Goal: Share content: Share content

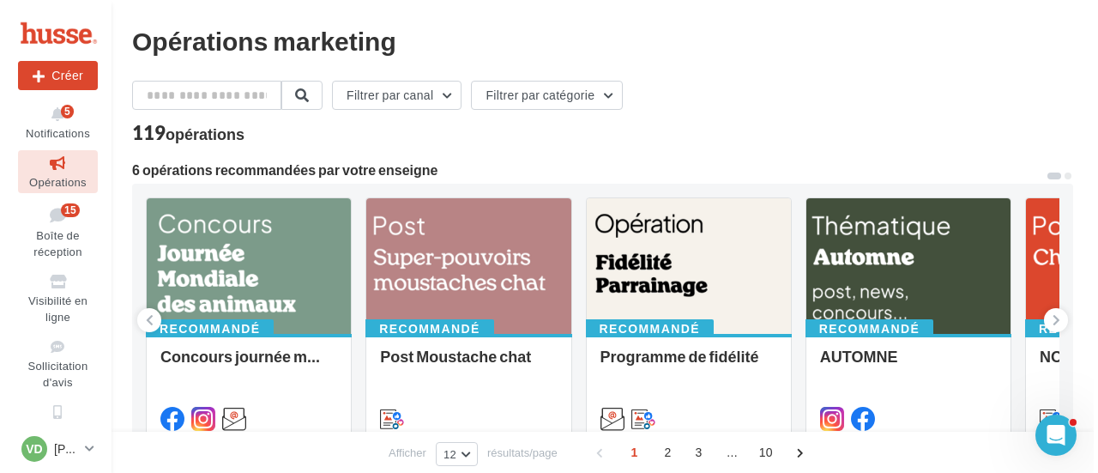
scroll to position [172, 0]
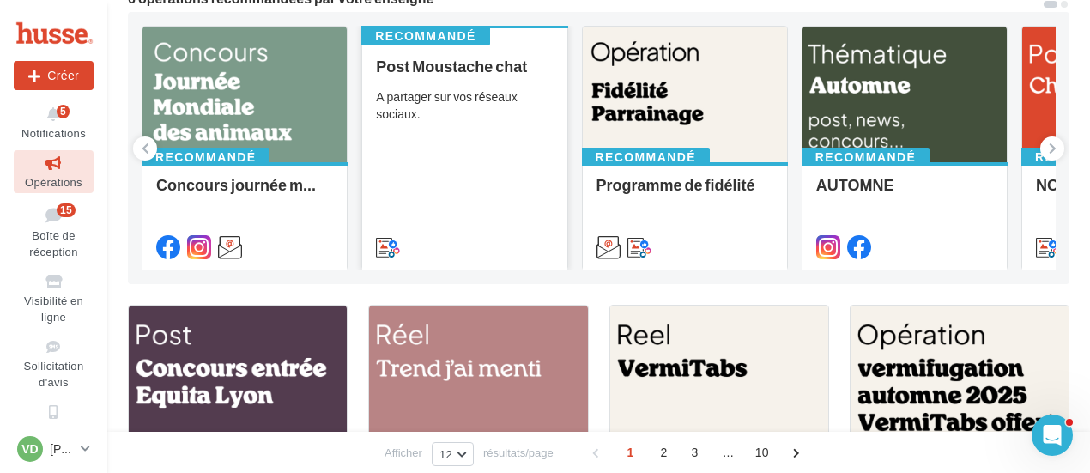
click at [427, 112] on div "A partager sur vos réseaux sociaux." at bounding box center [464, 105] width 177 height 34
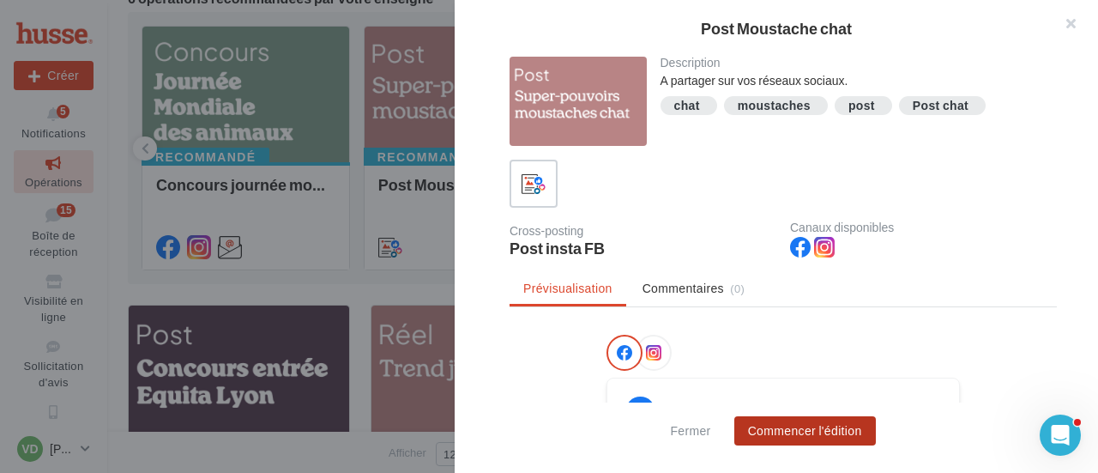
click at [786, 439] on button "Commencer l'édition" at bounding box center [806, 430] width 142 height 29
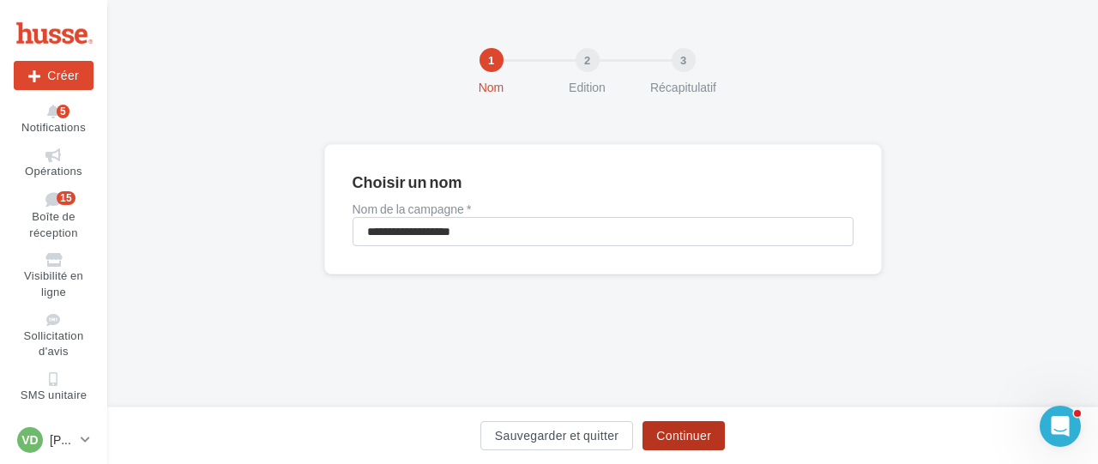
click at [664, 436] on button "Continuer" at bounding box center [684, 435] width 82 height 29
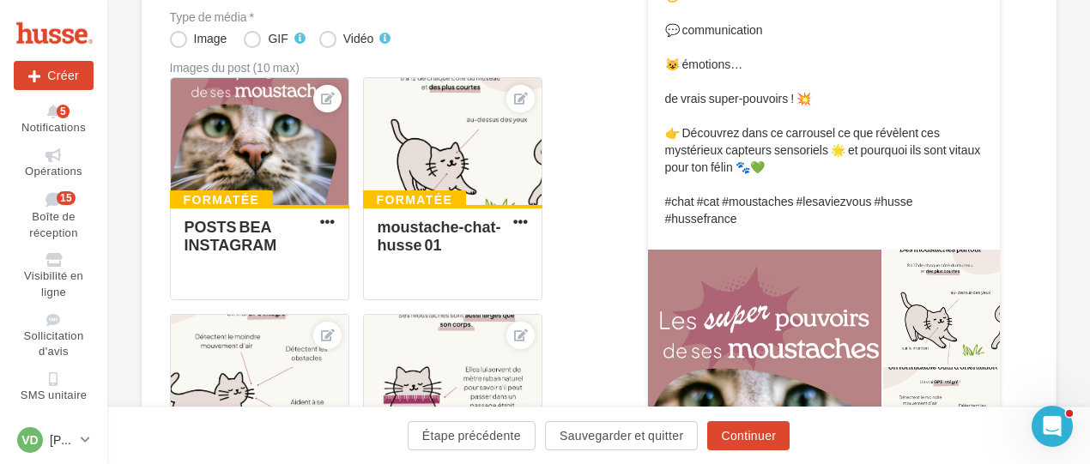
scroll to position [203, 0]
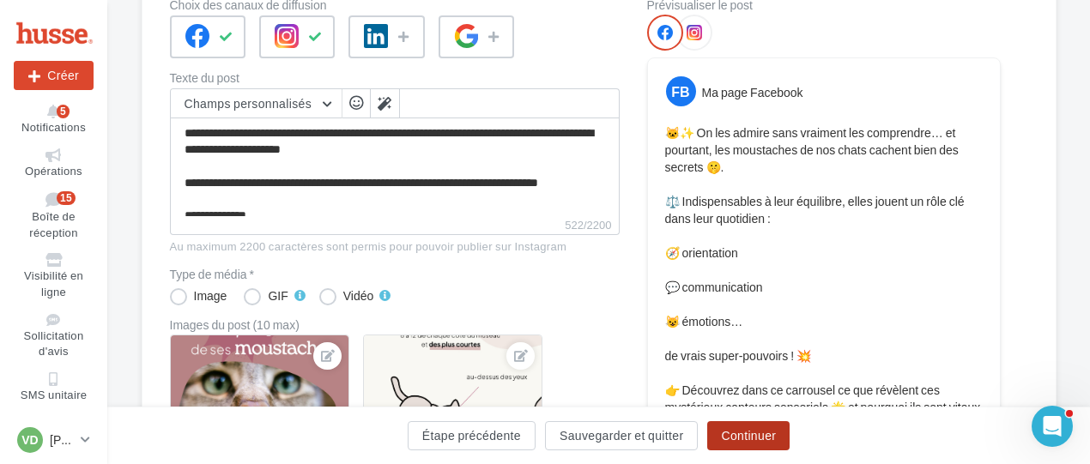
click at [757, 435] on button "Continuer" at bounding box center [748, 435] width 82 height 29
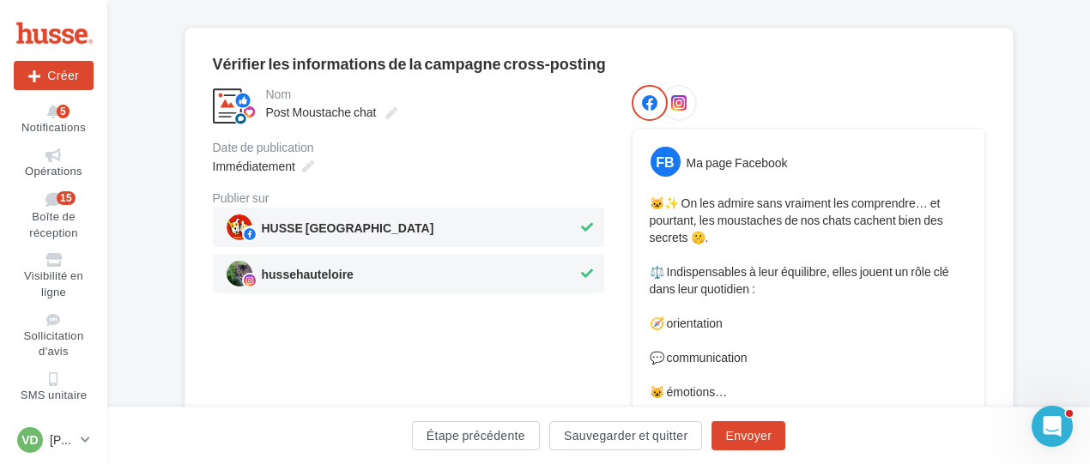
scroll to position [31, 0]
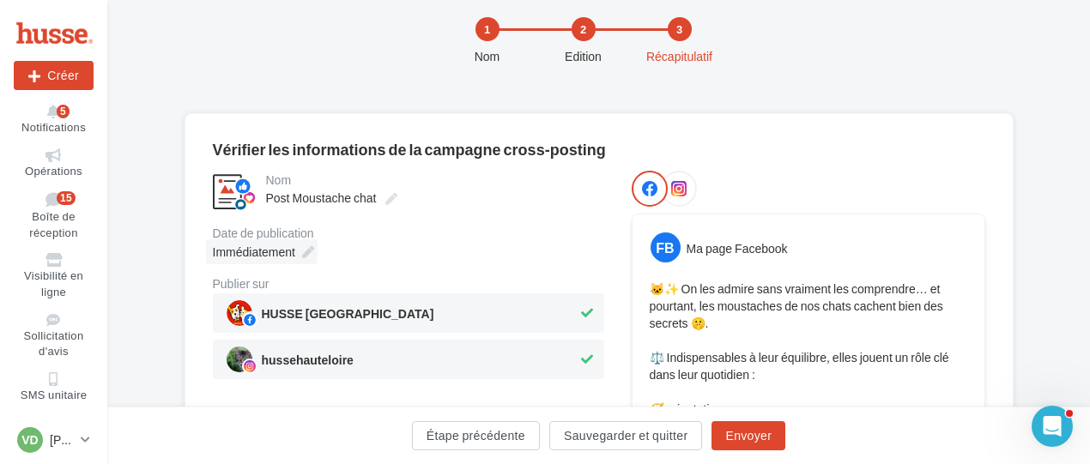
click at [307, 250] on icon at bounding box center [308, 252] width 12 height 12
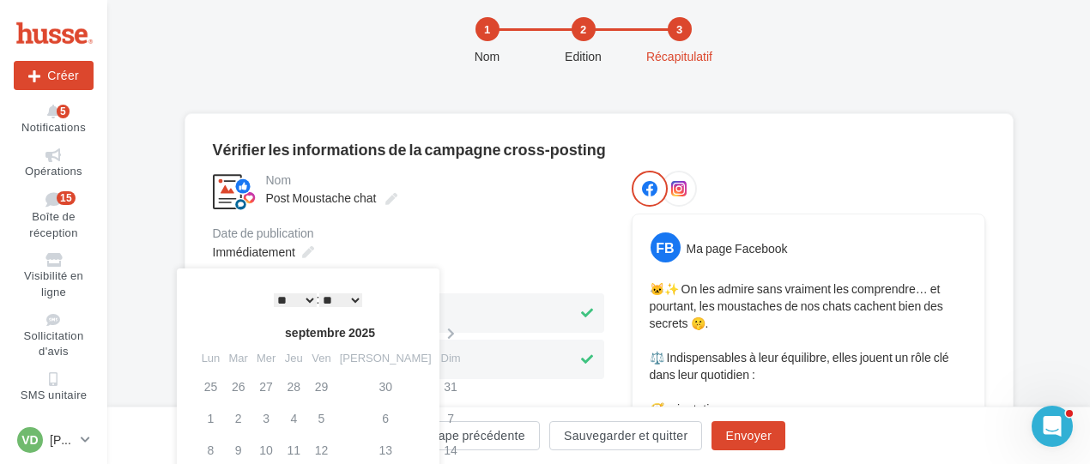
click at [307, 295] on select "* * * * * * * * * * ** ** ** ** ** ** ** ** ** ** ** ** ** **" at bounding box center [295, 300] width 43 height 14
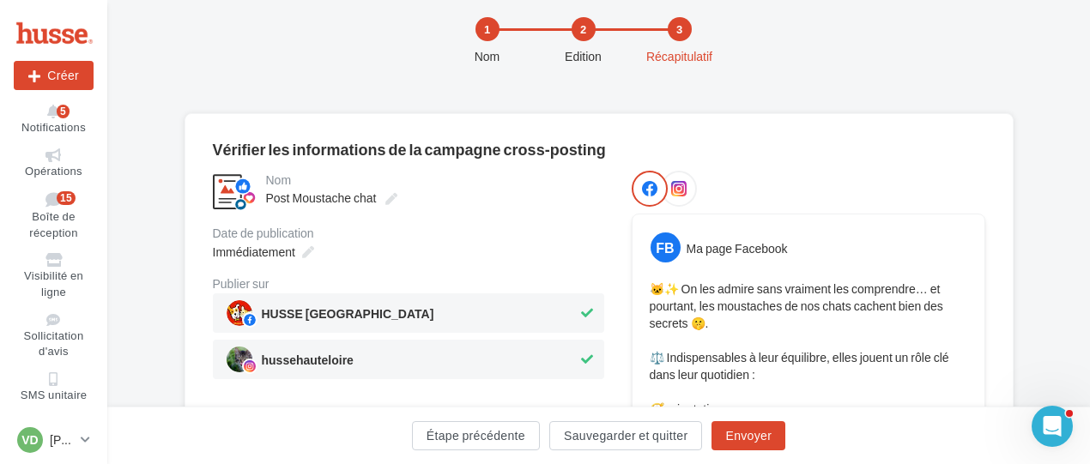
click at [398, 260] on div "Immédiatement" at bounding box center [408, 251] width 391 height 25
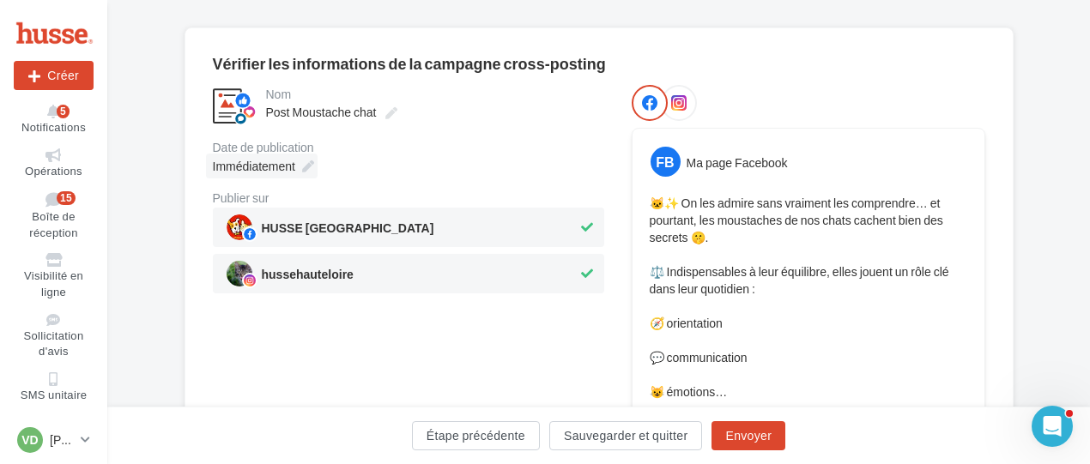
click at [307, 167] on icon at bounding box center [308, 166] width 12 height 12
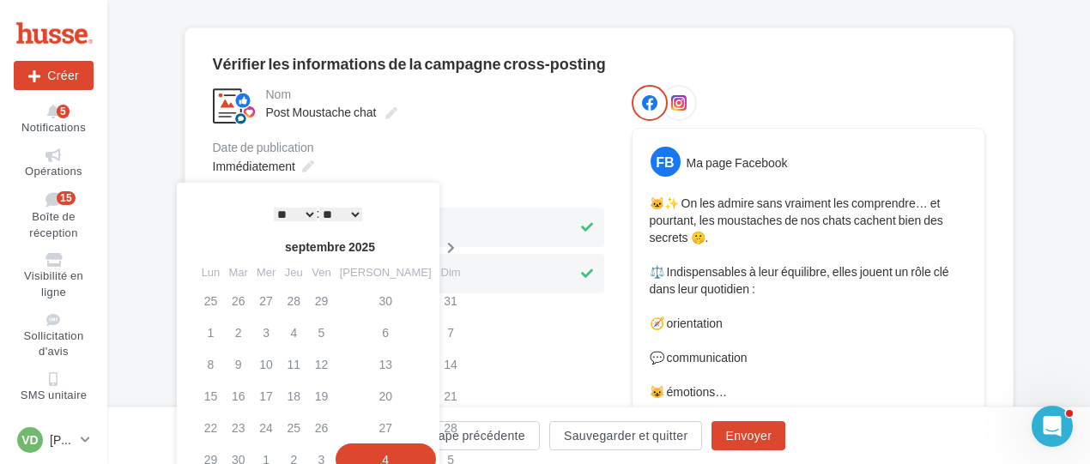
click at [440, 245] on icon at bounding box center [450, 248] width 21 height 12
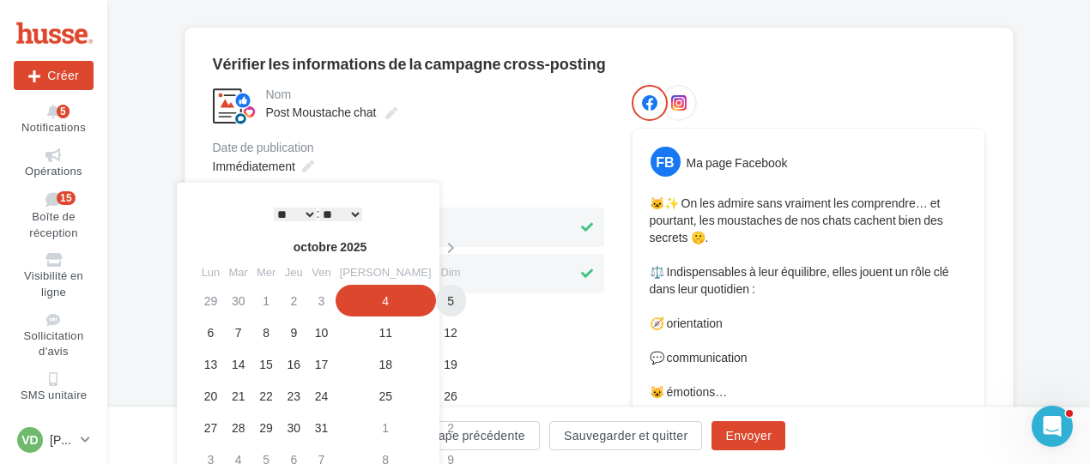
click at [436, 303] on td "5" at bounding box center [451, 301] width 30 height 32
click at [306, 215] on select "* * * * * * * * * * ** ** ** ** ** ** ** ** ** ** ** ** ** **" at bounding box center [295, 215] width 43 height 14
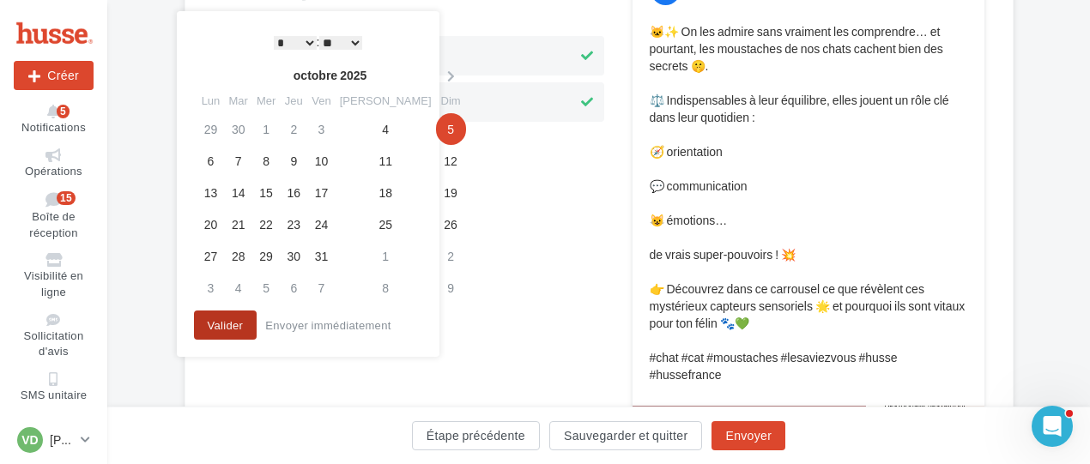
click at [236, 326] on button "Valider" at bounding box center [226, 325] width 64 height 29
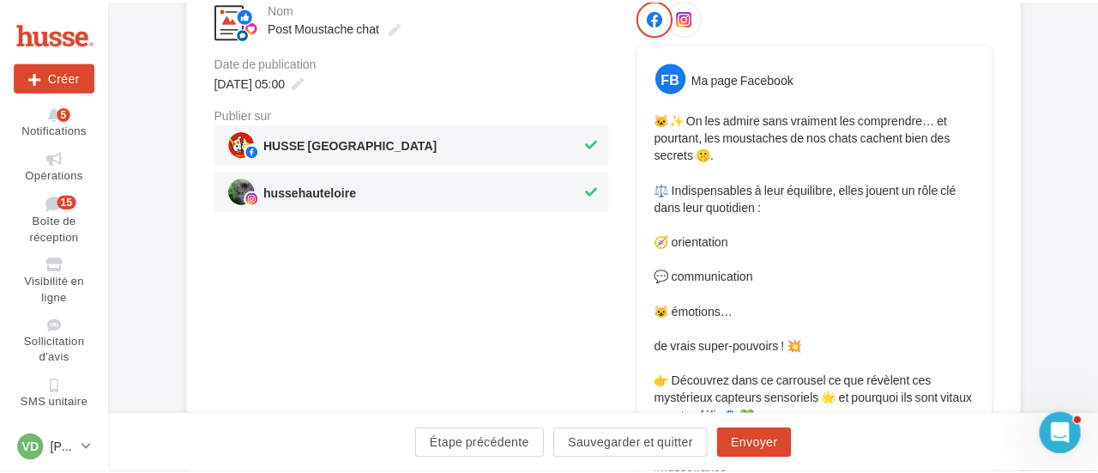
scroll to position [460, 0]
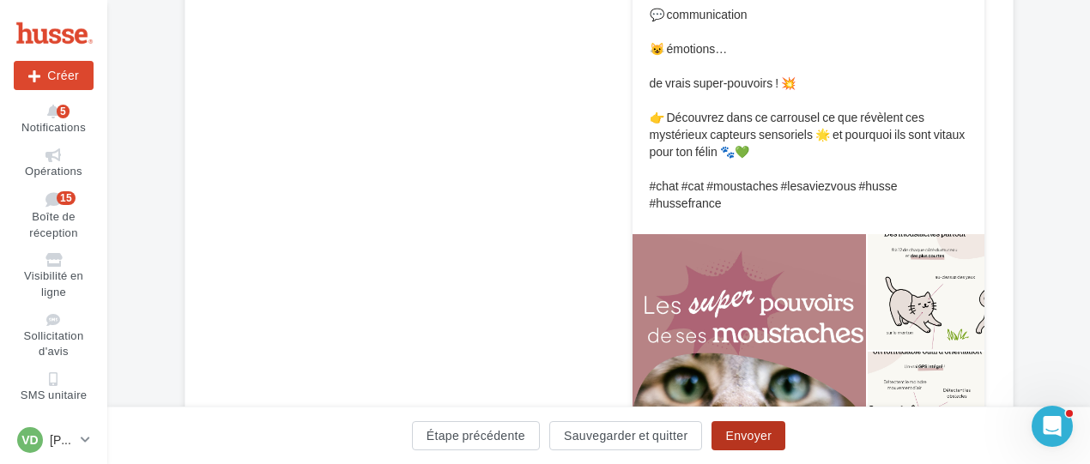
click at [762, 434] on button "Envoyer" at bounding box center [748, 435] width 74 height 29
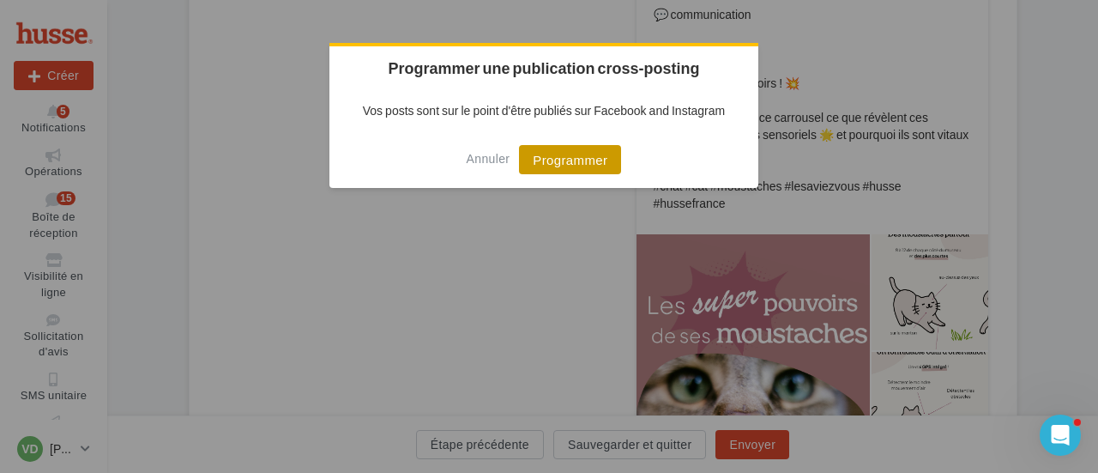
click at [604, 168] on button "Programmer" at bounding box center [570, 159] width 102 height 29
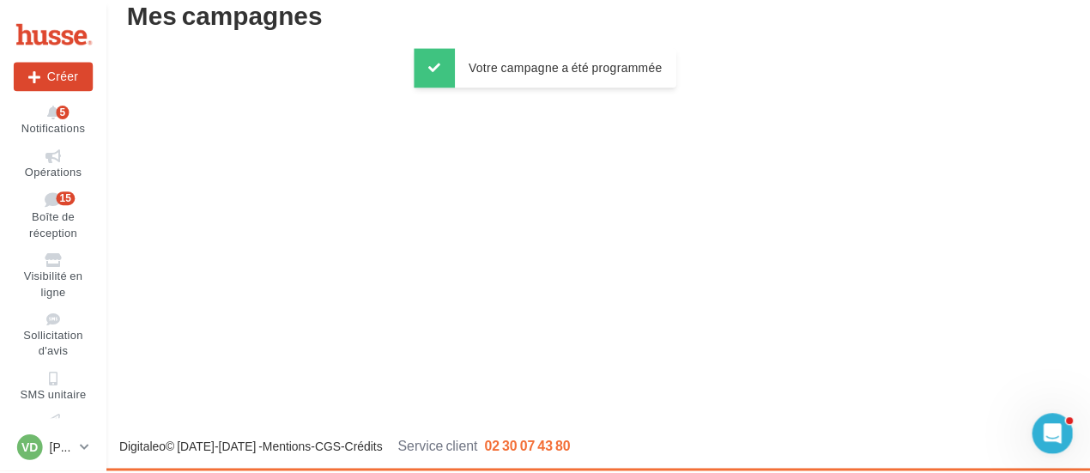
scroll to position [27, 0]
